Goal: Check status: Check status

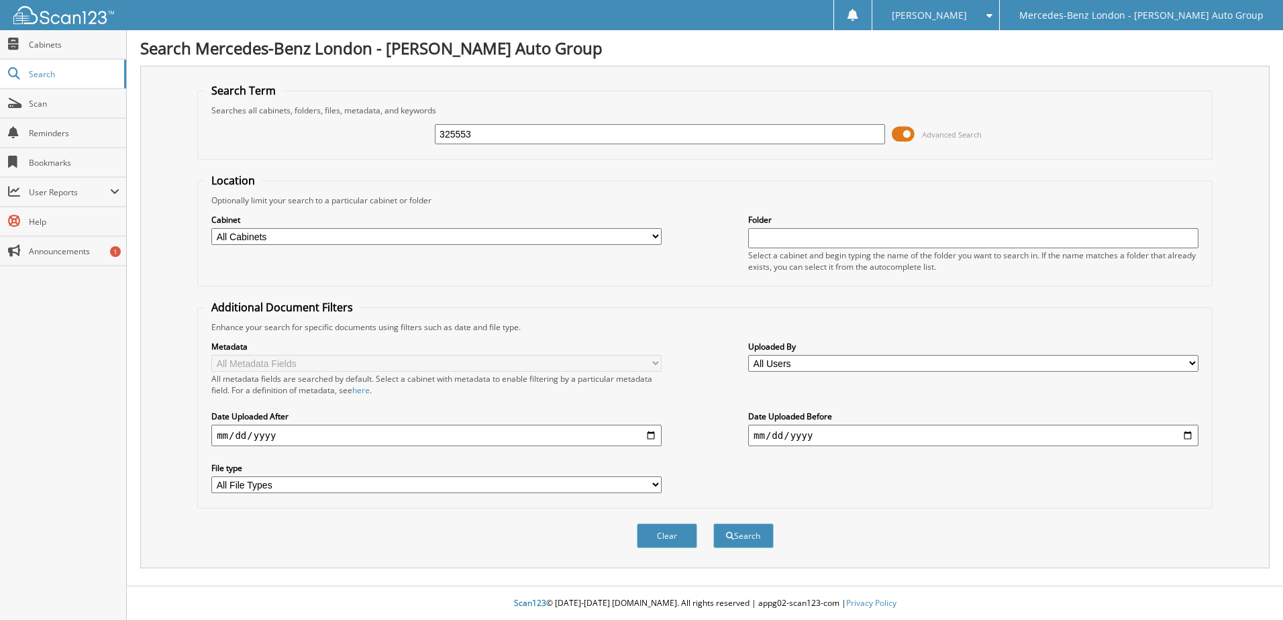
type input "325553"
click at [713, 524] on button "Search" at bounding box center [743, 536] width 60 height 25
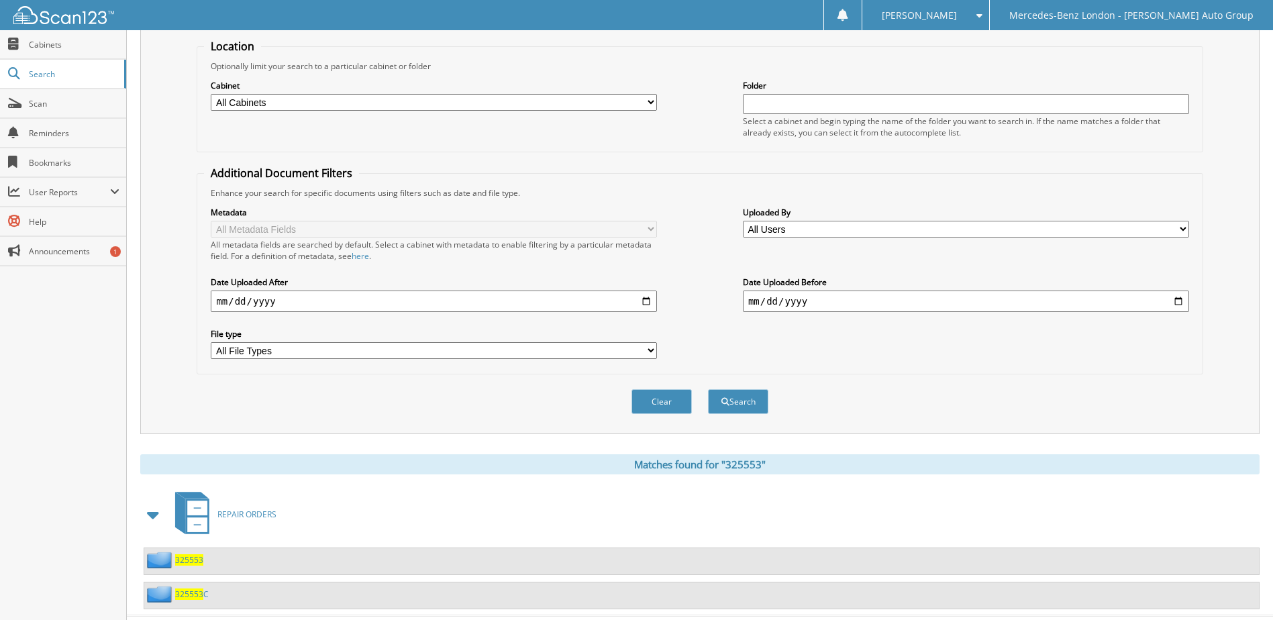
scroll to position [164, 0]
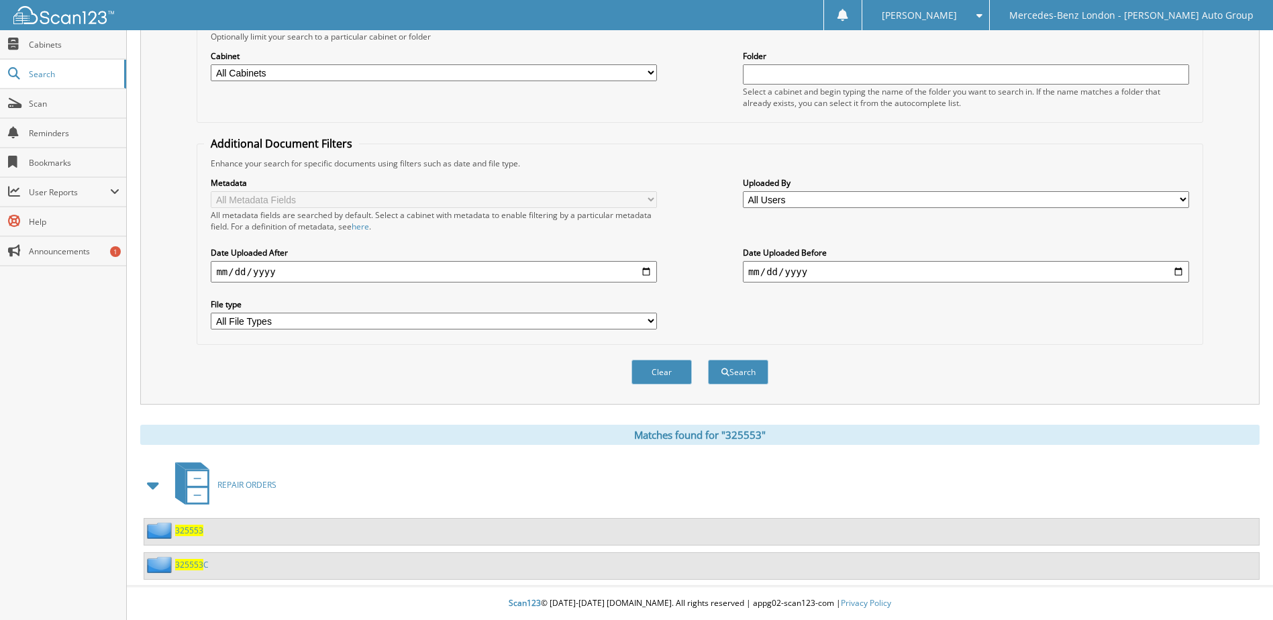
click at [194, 530] on span "325553" at bounding box center [189, 530] width 28 height 11
